Goal: Task Accomplishment & Management: Manage account settings

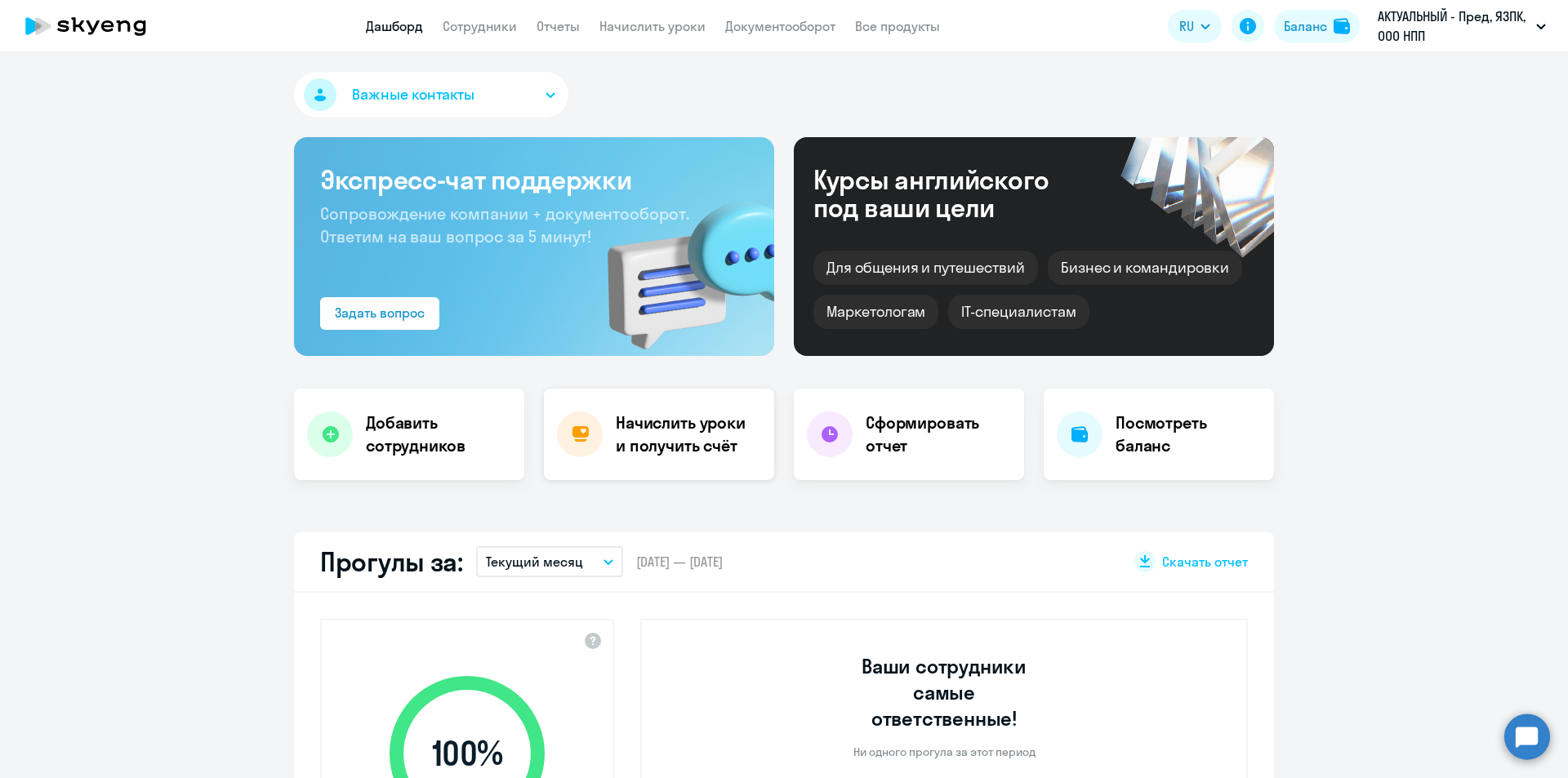
click at [630, 443] on h4 "Начислить уроки и получить счёт" at bounding box center [687, 434] width 142 height 46
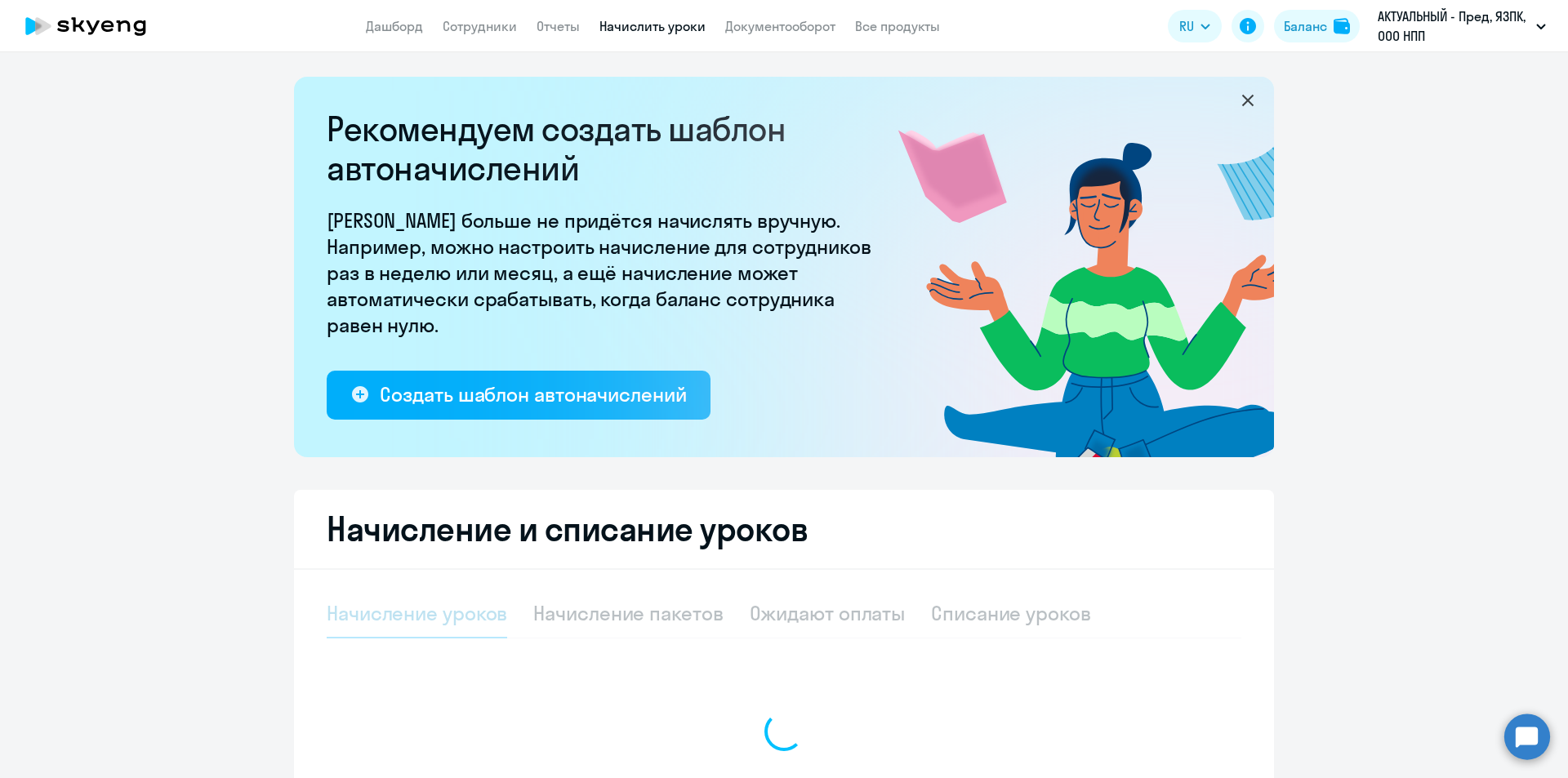
select select "10"
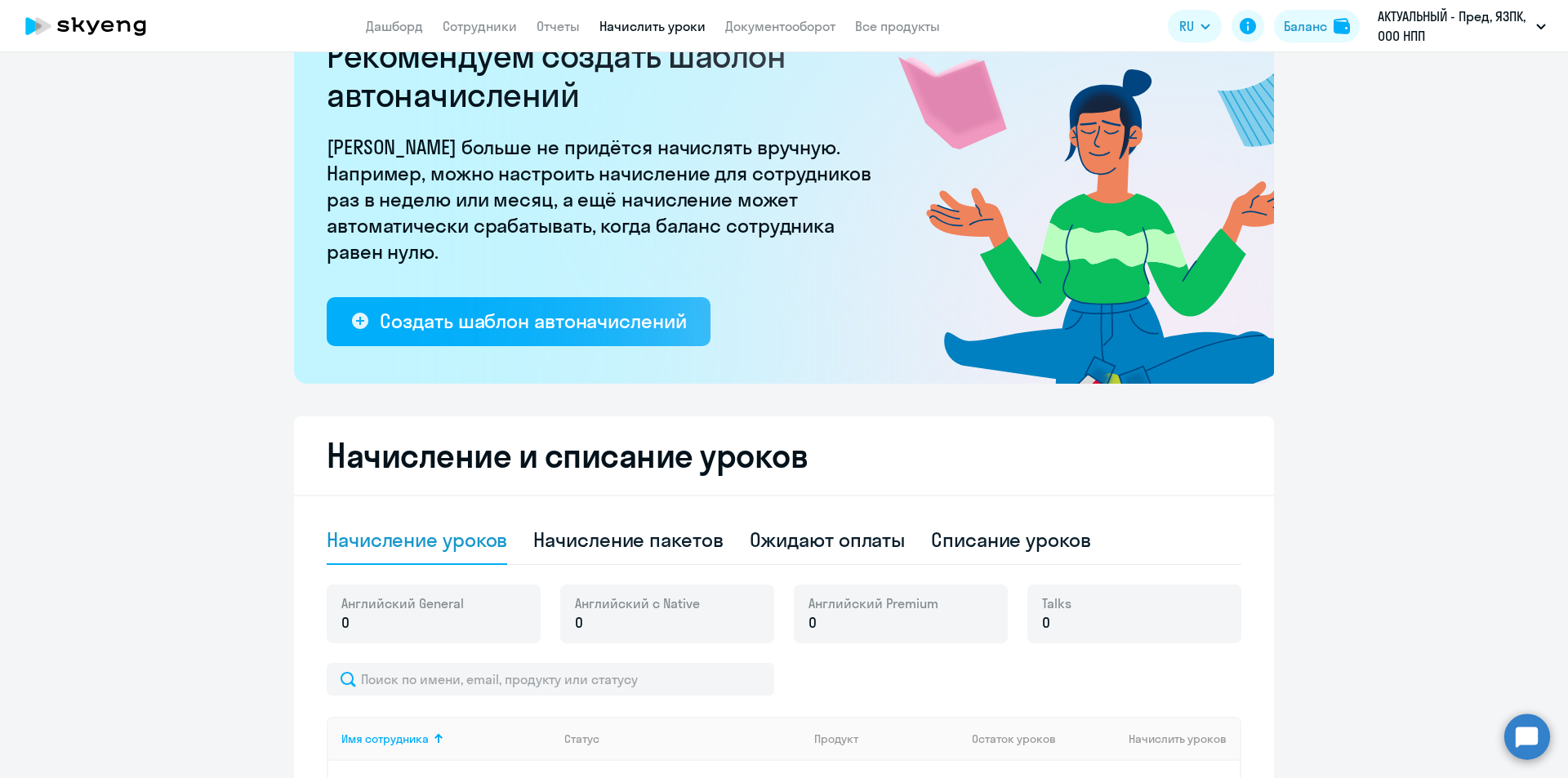
scroll to position [245, 0]
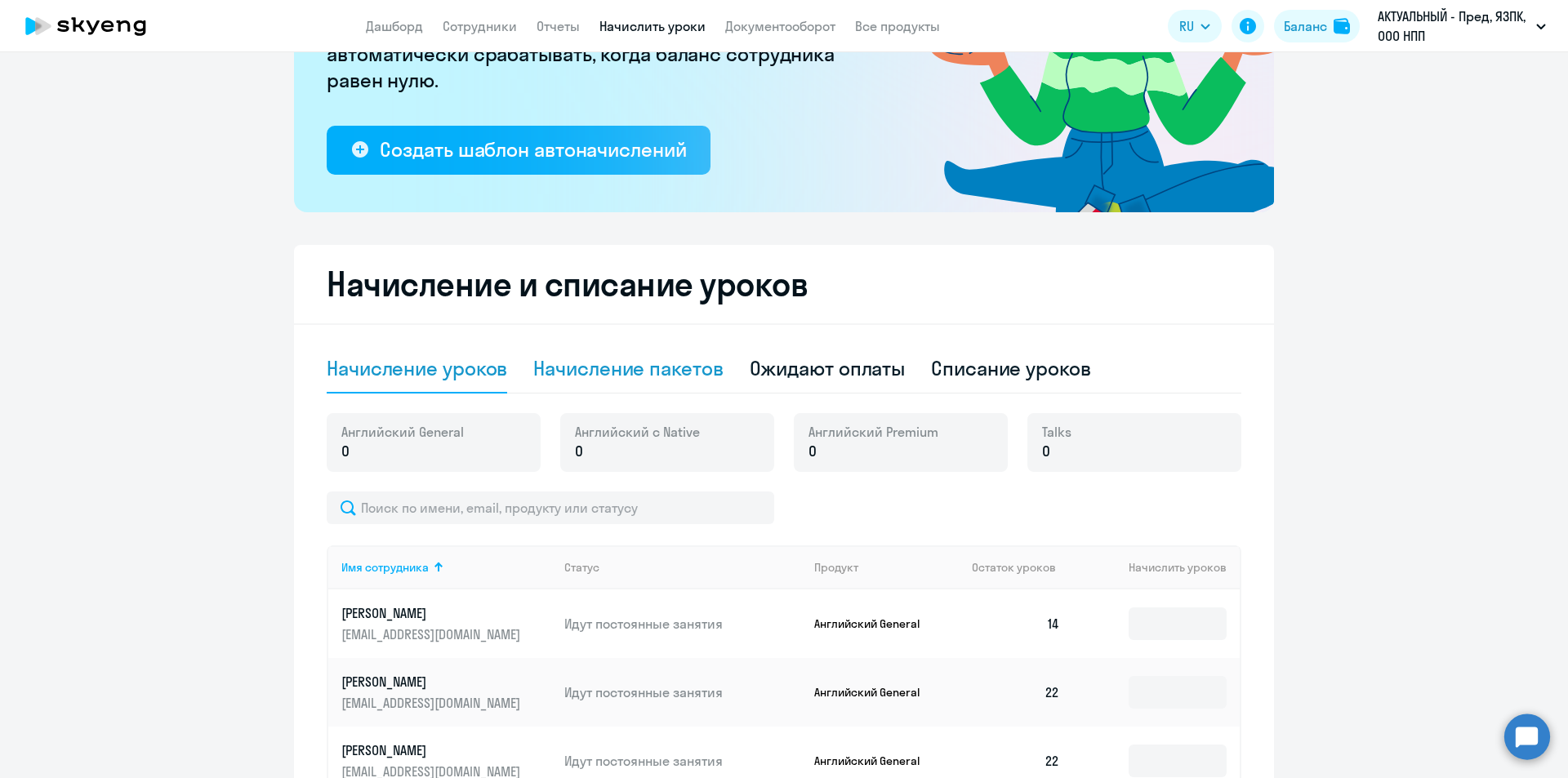
click at [617, 373] on div "Начисление пакетов" at bounding box center [628, 369] width 189 height 26
select select "10"
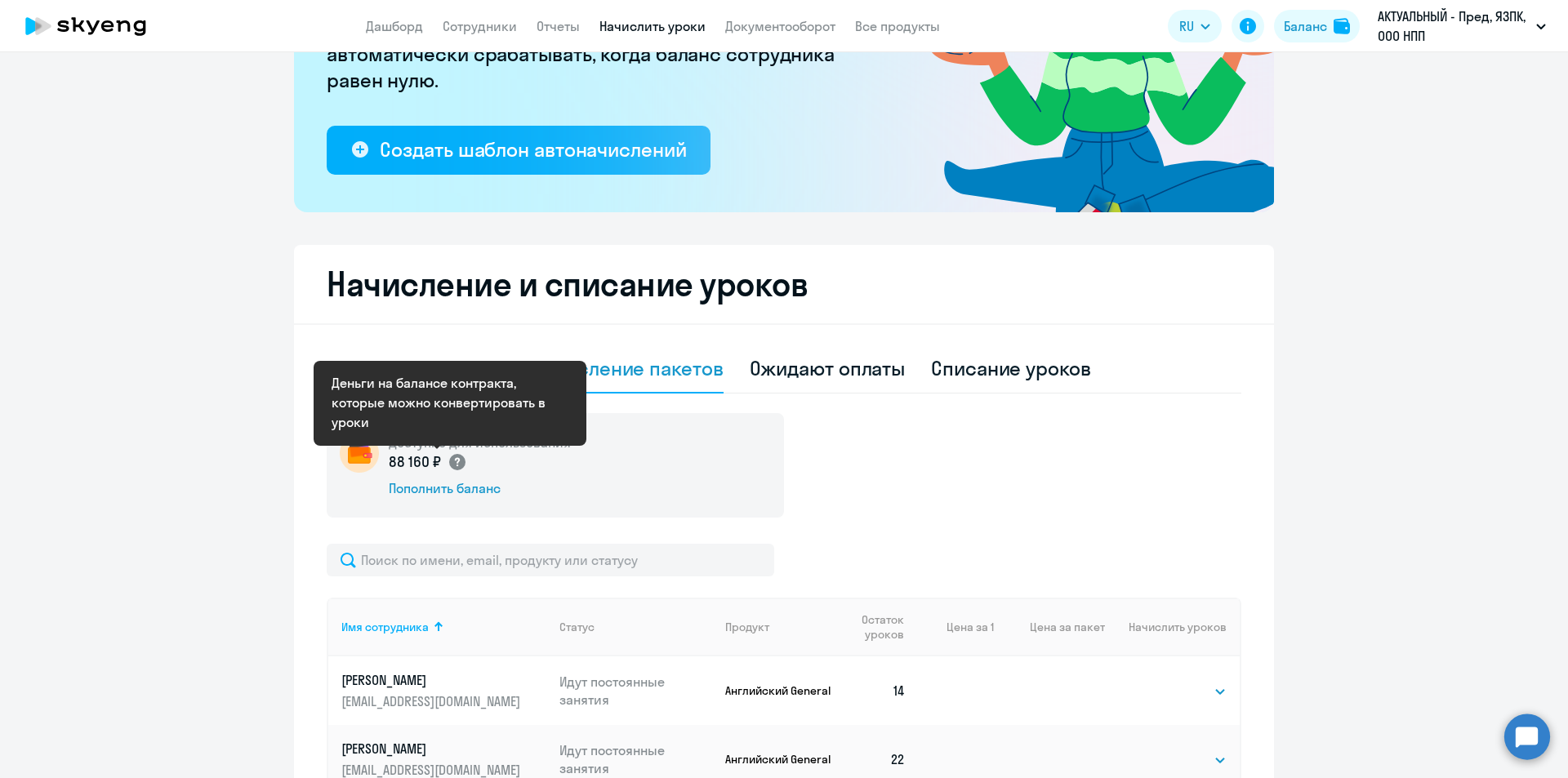
click at [454, 459] on icon at bounding box center [456, 462] width 5 height 9
click at [455, 462] on circle at bounding box center [457, 462] width 16 height 16
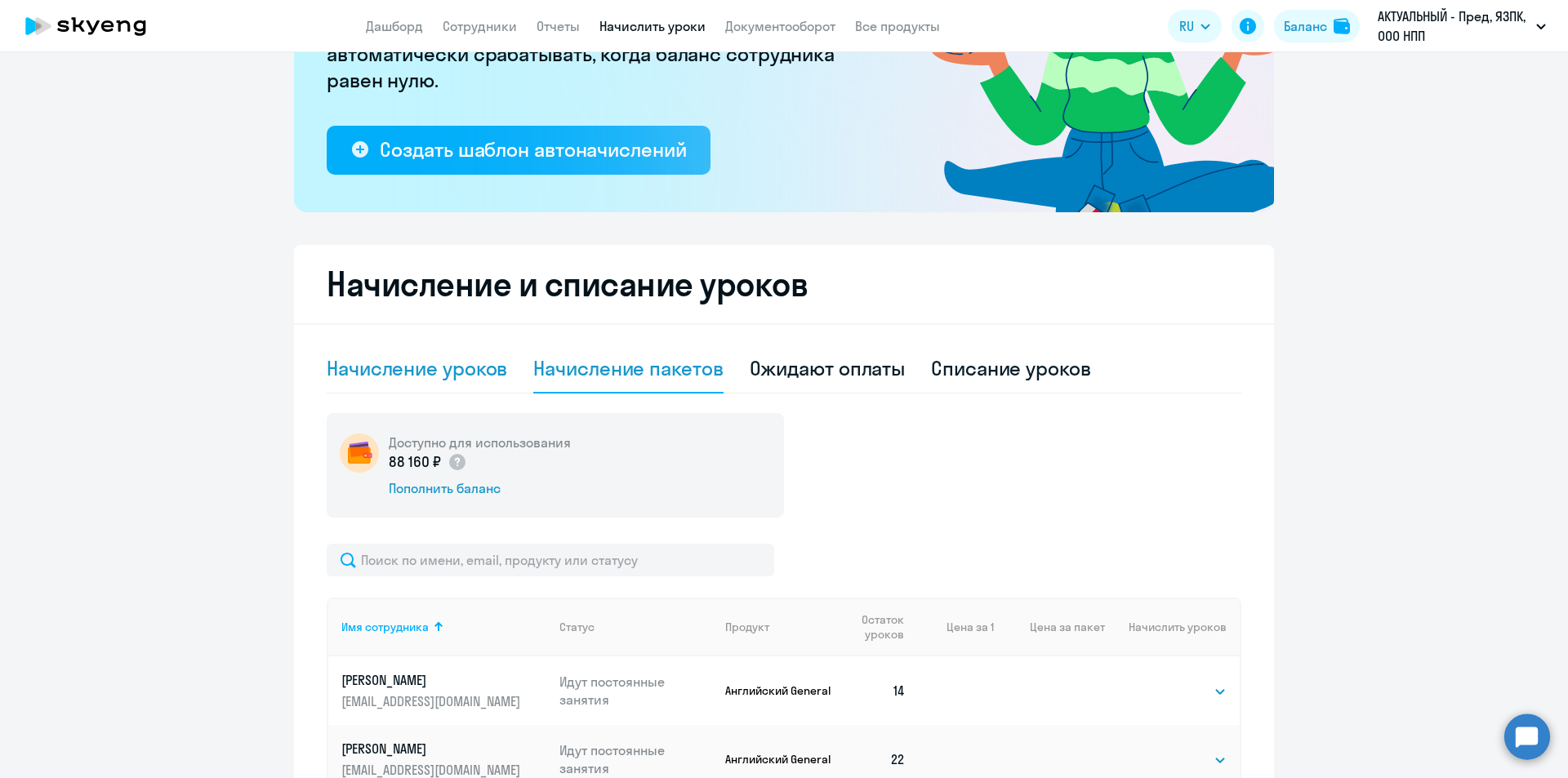
click at [440, 378] on div "Начисление уроков" at bounding box center [417, 369] width 180 height 26
select select "10"
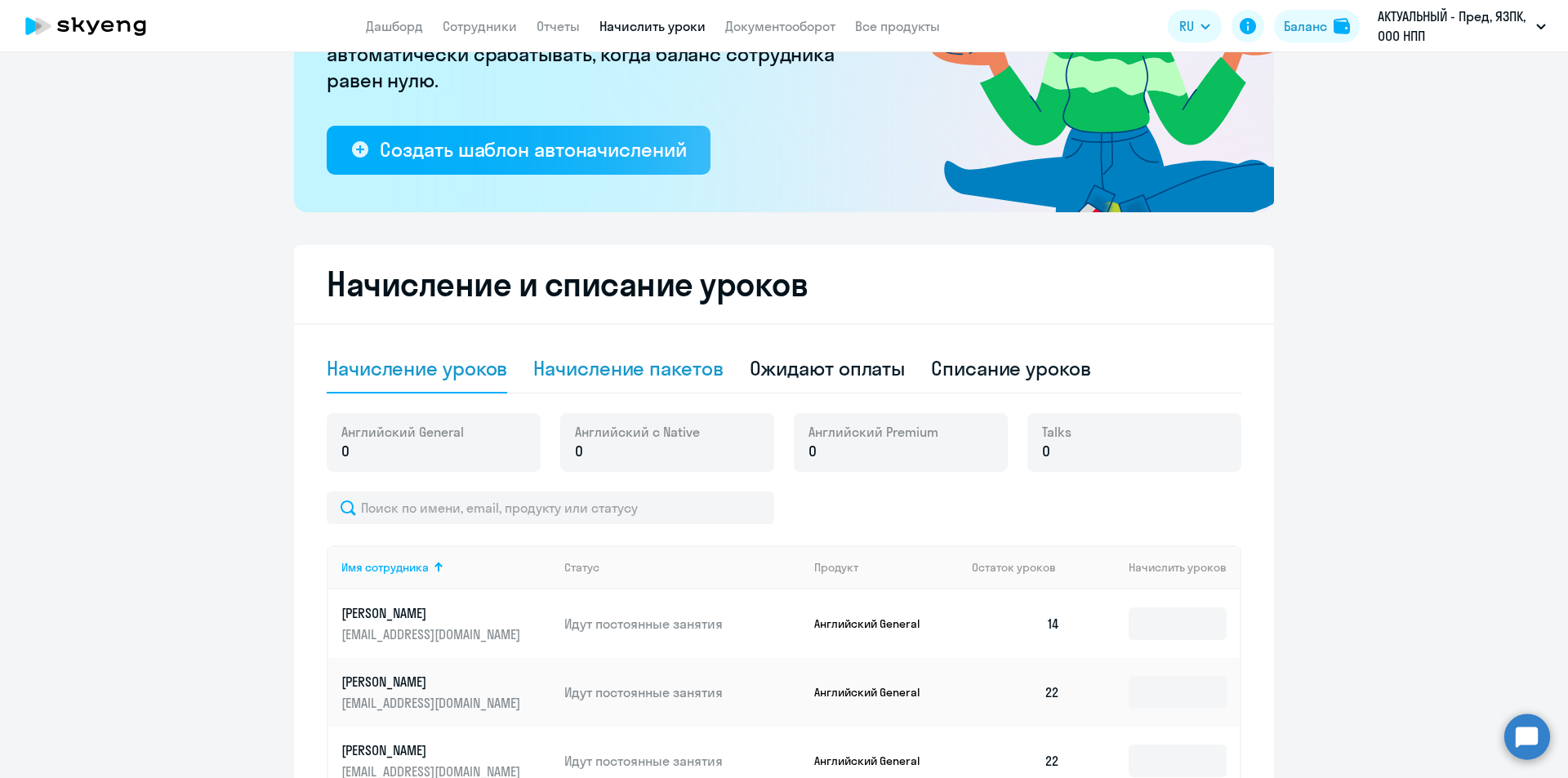
click at [582, 382] on div "Начисление пакетов" at bounding box center [628, 369] width 189 height 49
select select "10"
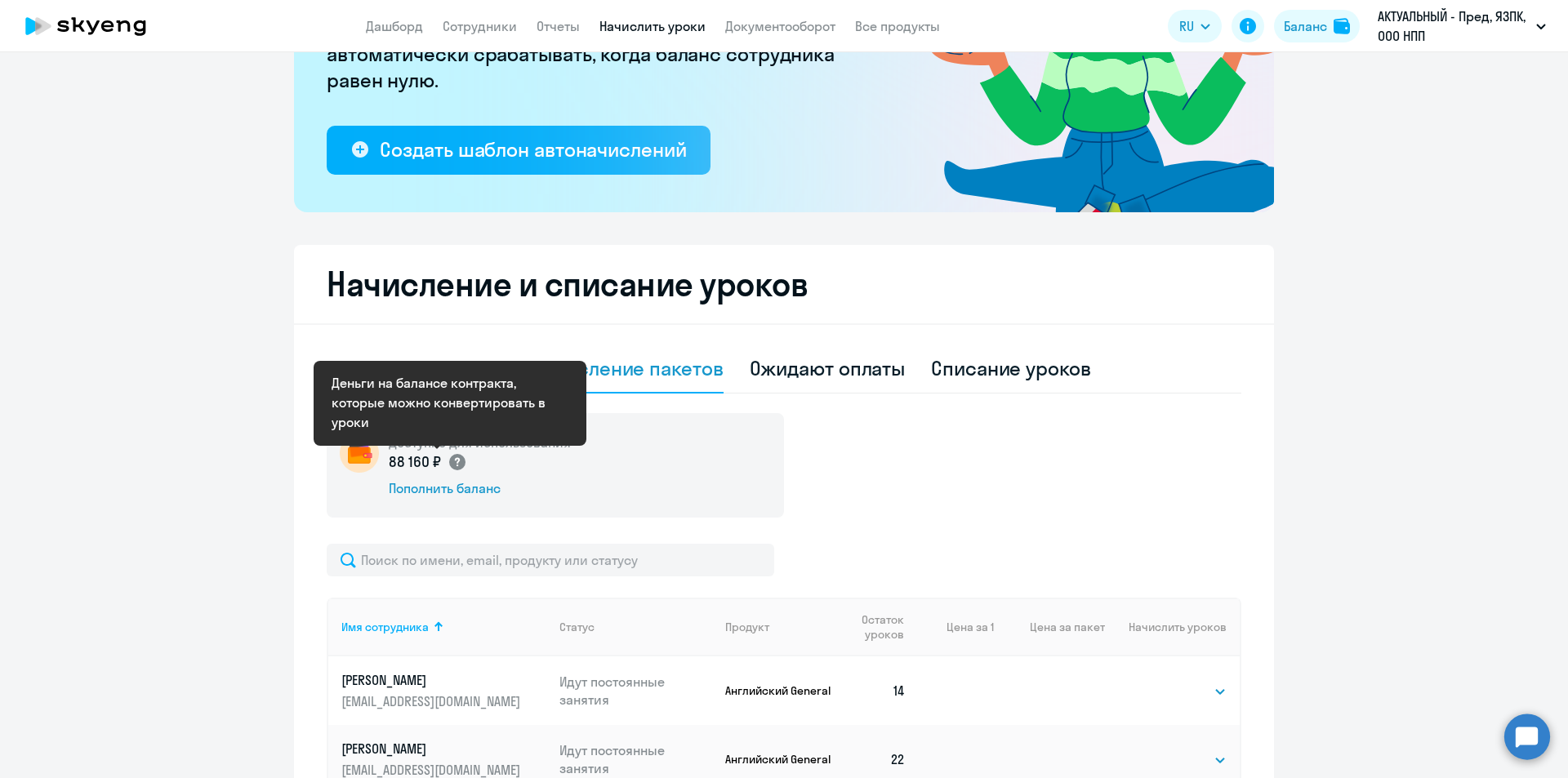
click at [457, 461] on circle at bounding box center [457, 462] width 16 height 16
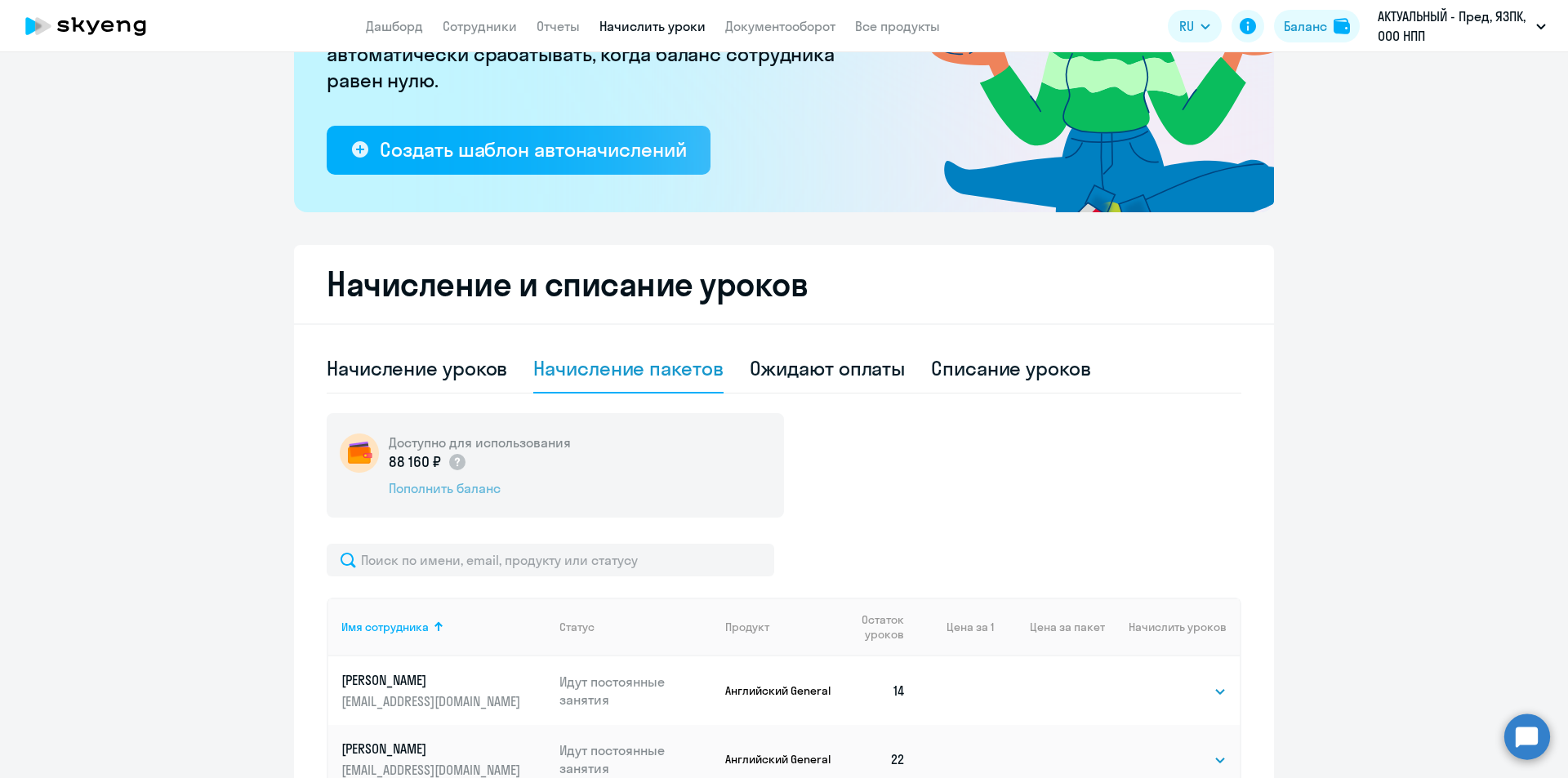
click at [448, 491] on div "Пополнить баланс" at bounding box center [480, 488] width 182 height 18
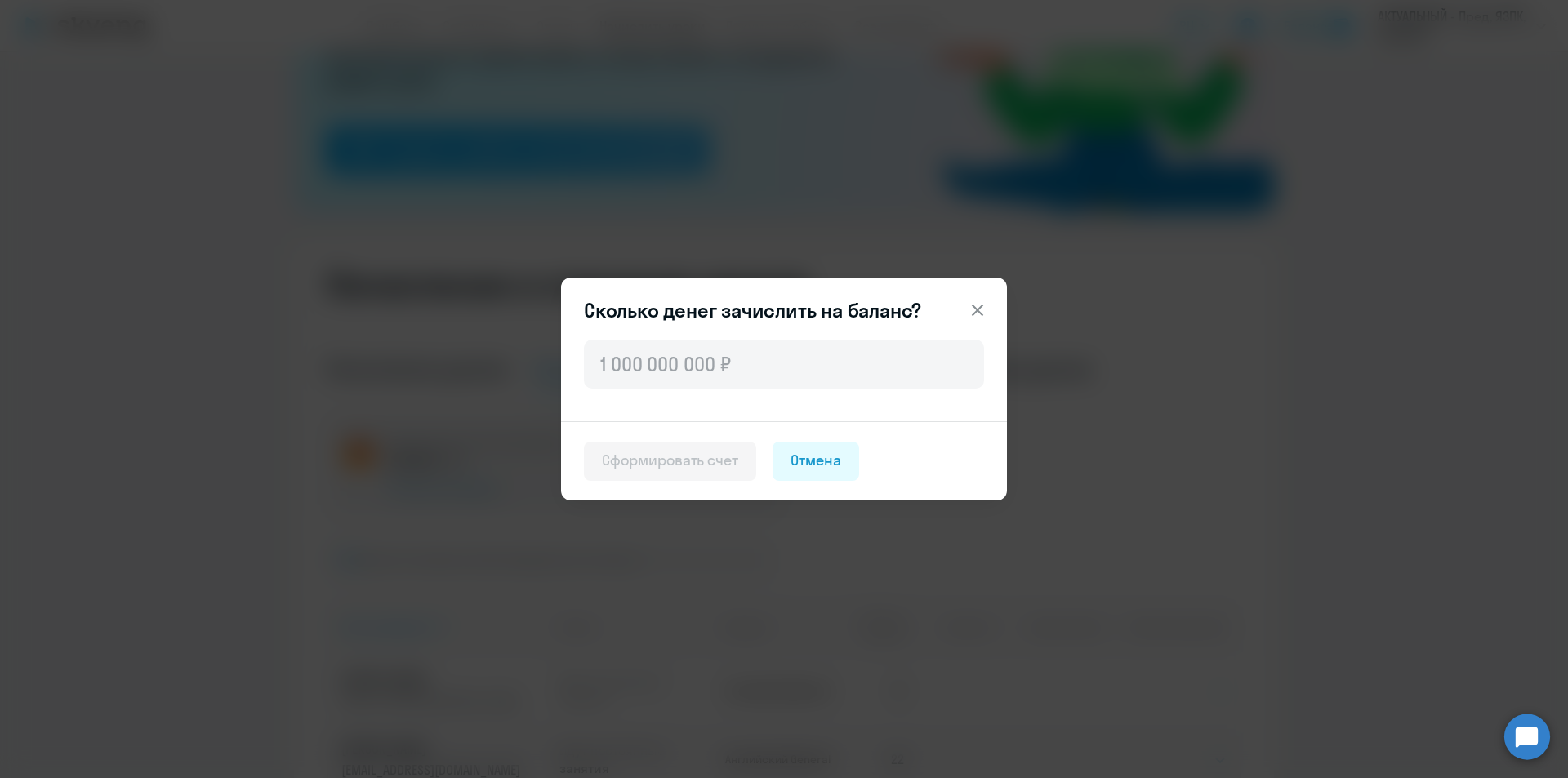
click at [974, 310] on icon at bounding box center [977, 310] width 20 height 20
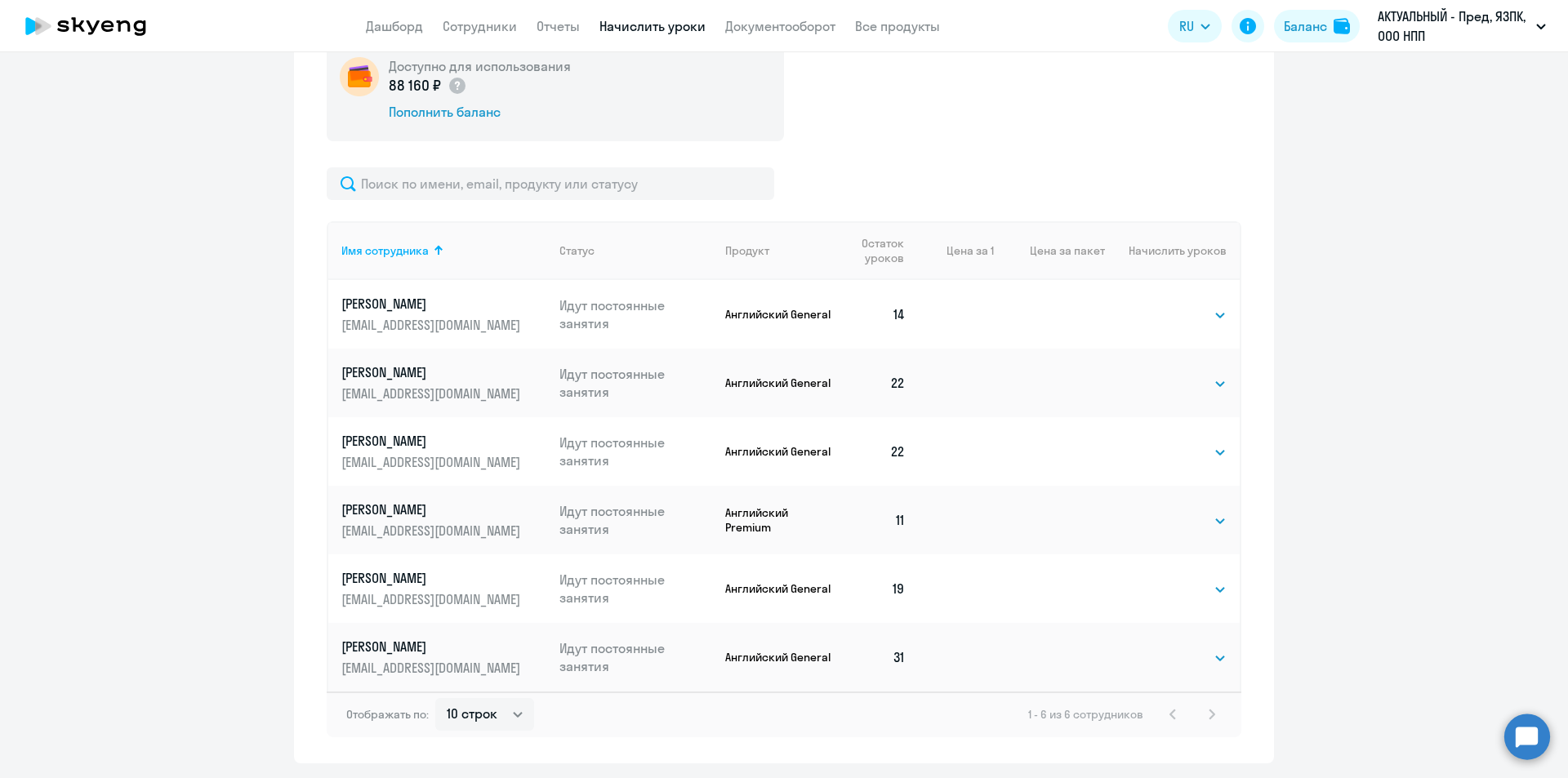
scroll to position [672, 0]
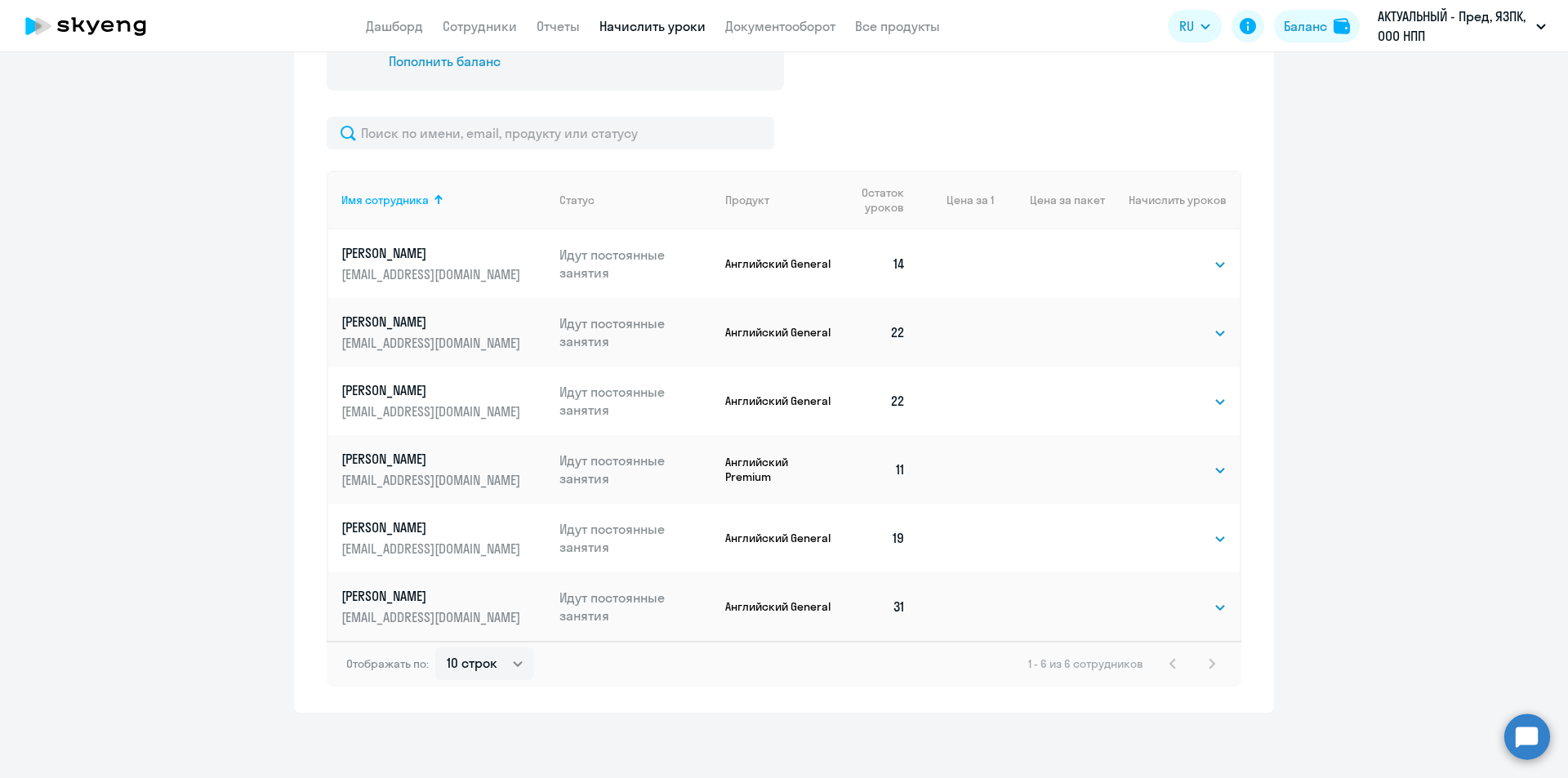
click at [895, 613] on td "31" at bounding box center [877, 607] width 84 height 69
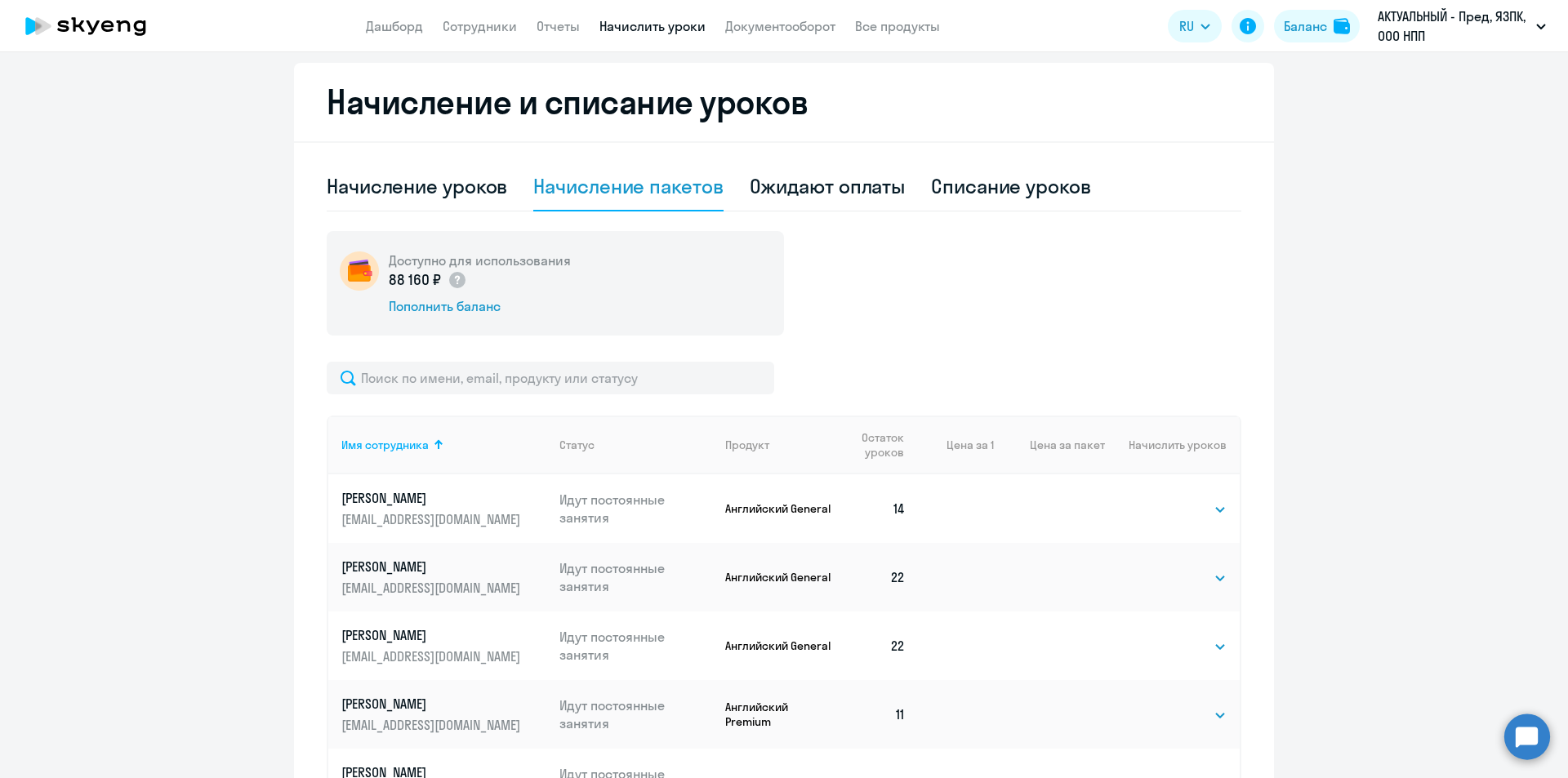
scroll to position [509, 0]
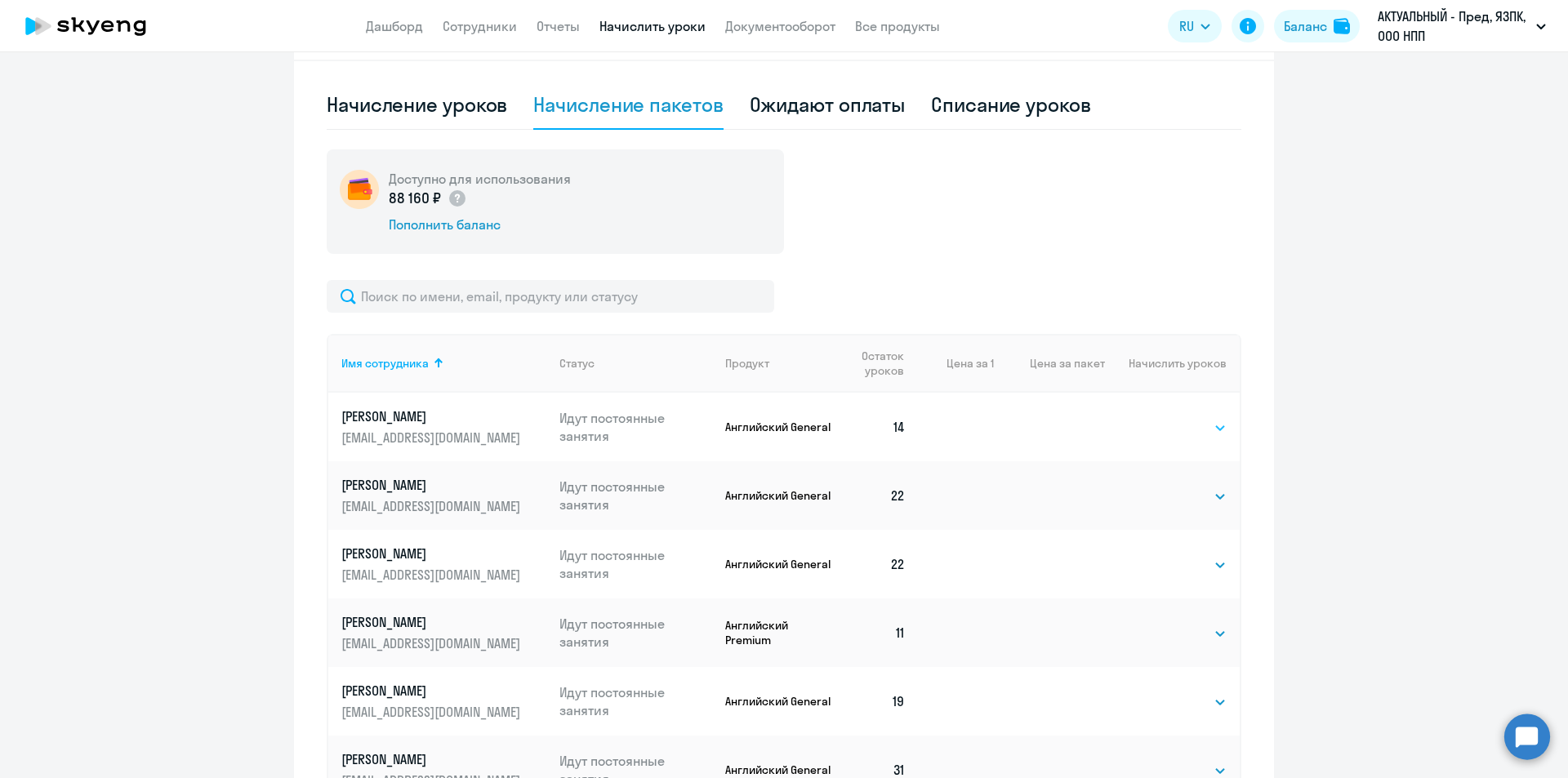
click at [1180, 425] on select "Выбрать 4 8 16 32 64 96 128" at bounding box center [1194, 427] width 67 height 20
select select "4"
click at [1160, 418] on select "Выбрать 4 8 16 32 64 96 128" at bounding box center [1194, 427] width 67 height 20
